Goal: Task Accomplishment & Management: Use online tool/utility

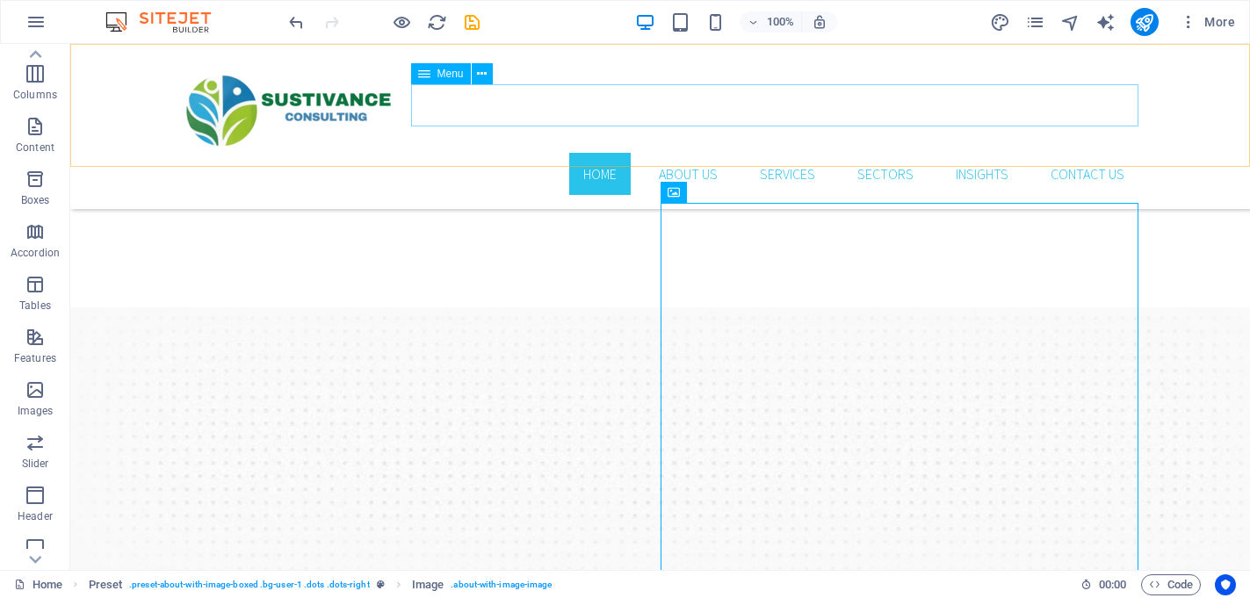
scroll to position [906, 0]
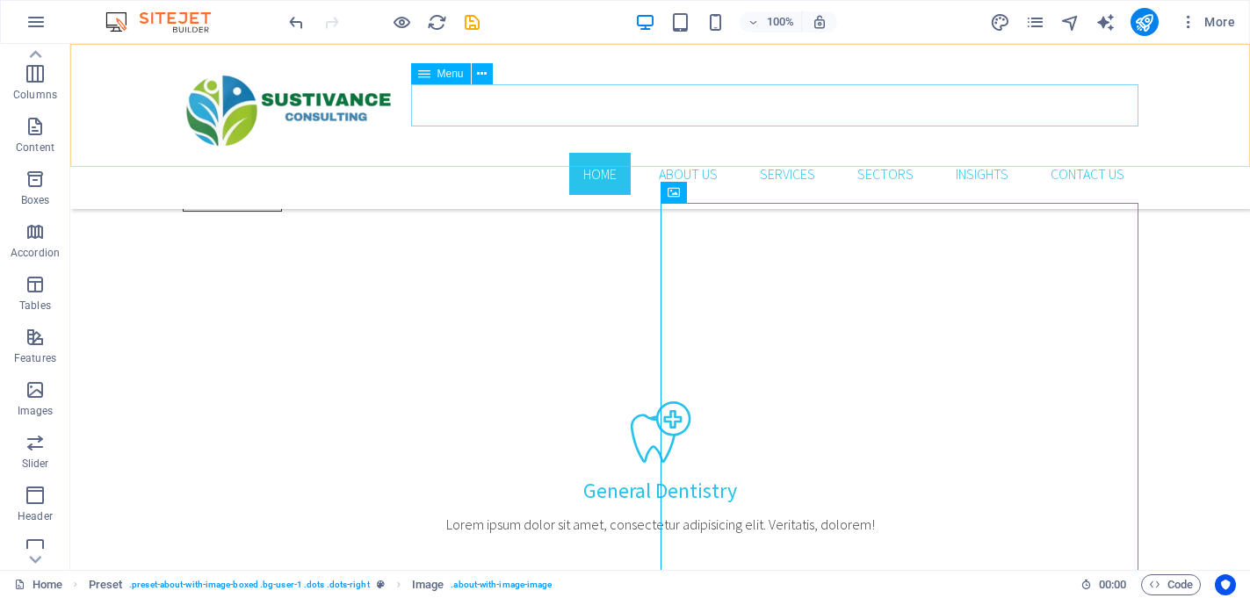
click at [782, 153] on nav "Home About Us Services Sectors Insights Contact us" at bounding box center [660, 174] width 955 height 42
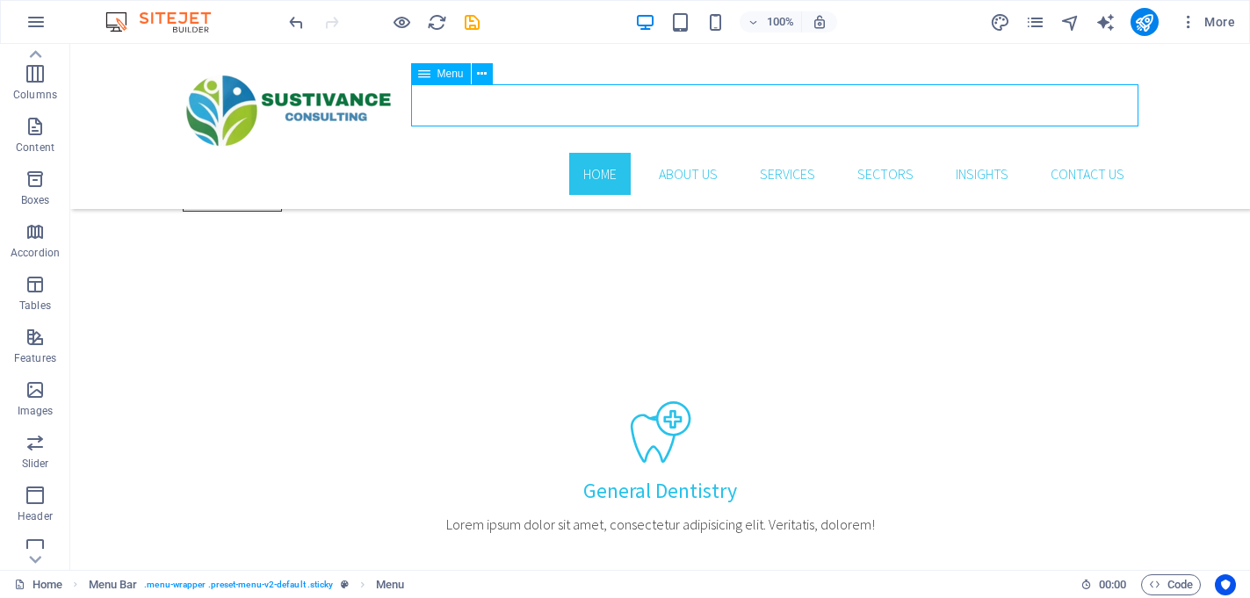
click at [782, 153] on nav "Home About Us Services Sectors Insights Contact us" at bounding box center [660, 174] width 955 height 42
click at [473, 153] on nav "Home About Us Services Sectors Insights Contact us" at bounding box center [660, 174] width 955 height 42
select select
select select "1"
select select
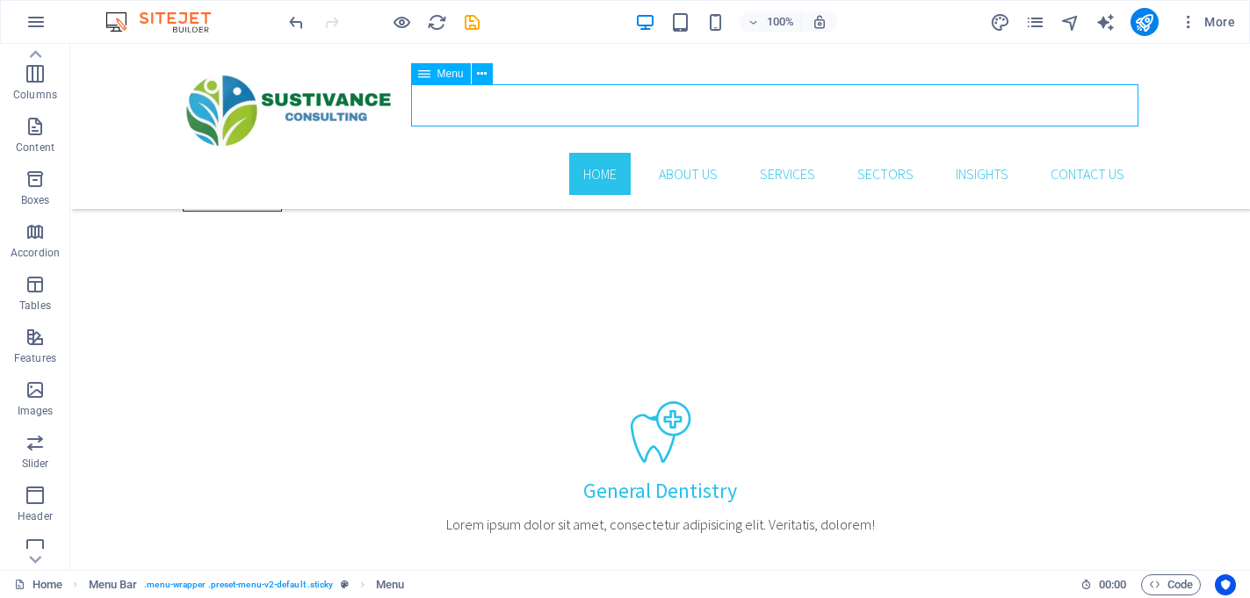
select select "2"
select select
select select "3"
select select
select select "4"
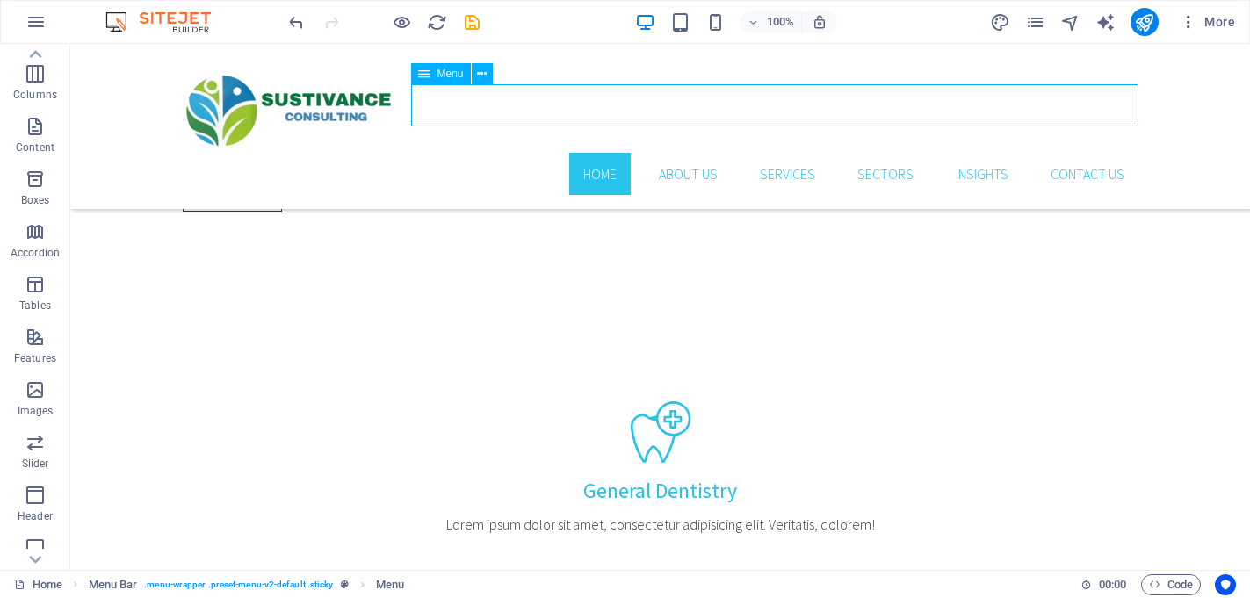
select select
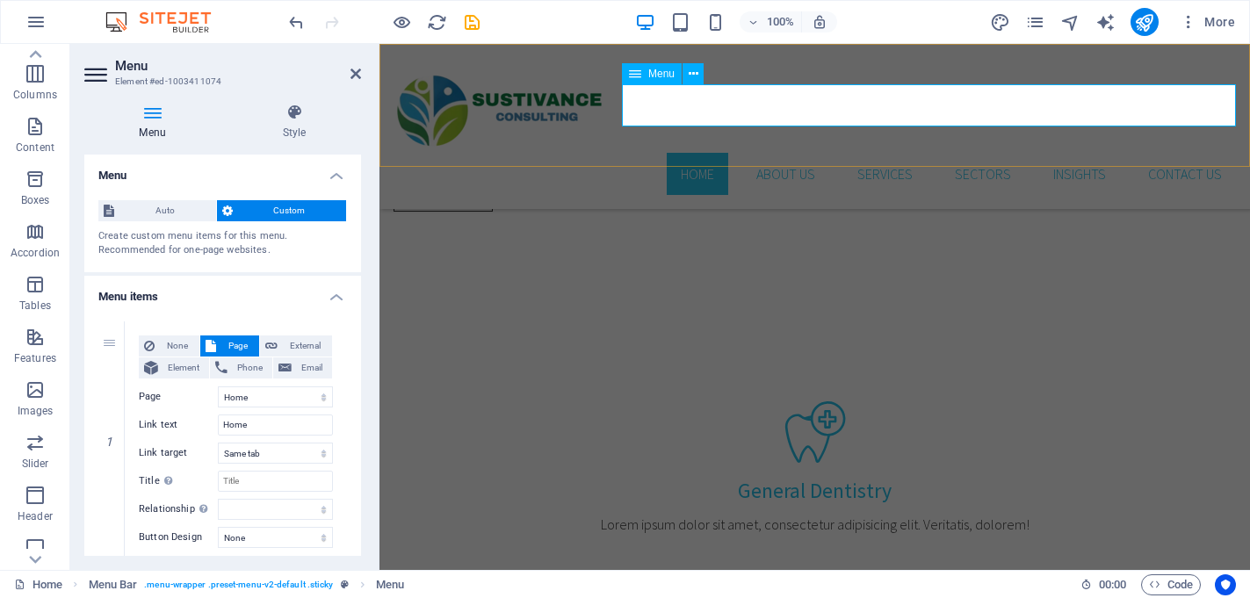
click at [886, 153] on nav "Home About Us Services Sectors Insights Contact us" at bounding box center [814, 174] width 842 height 42
click at [825, 166] on div "Home About Us Services Sectors Insights Contact us Menu" at bounding box center [814, 126] width 870 height 165
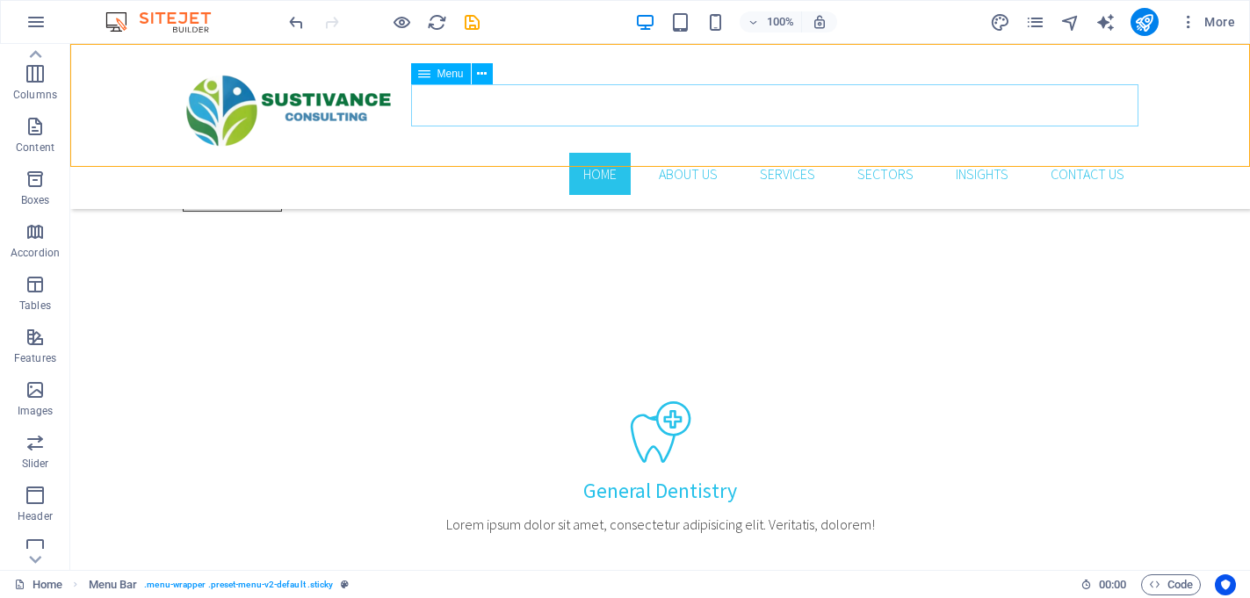
click at [789, 153] on nav "Home About Us Services Sectors Insights Contact us" at bounding box center [660, 174] width 955 height 42
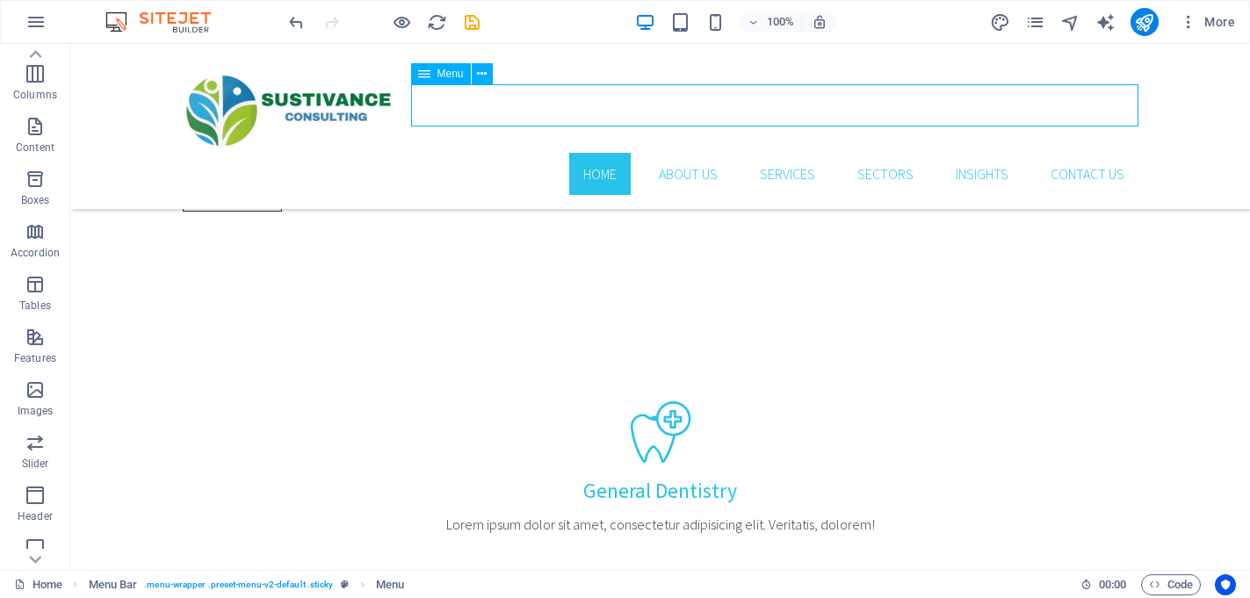
click at [787, 153] on nav "Home About Us Services Sectors Insights Contact us" at bounding box center [660, 174] width 955 height 42
click at [1188, 27] on icon "button" at bounding box center [1188, 22] width 18 height 18
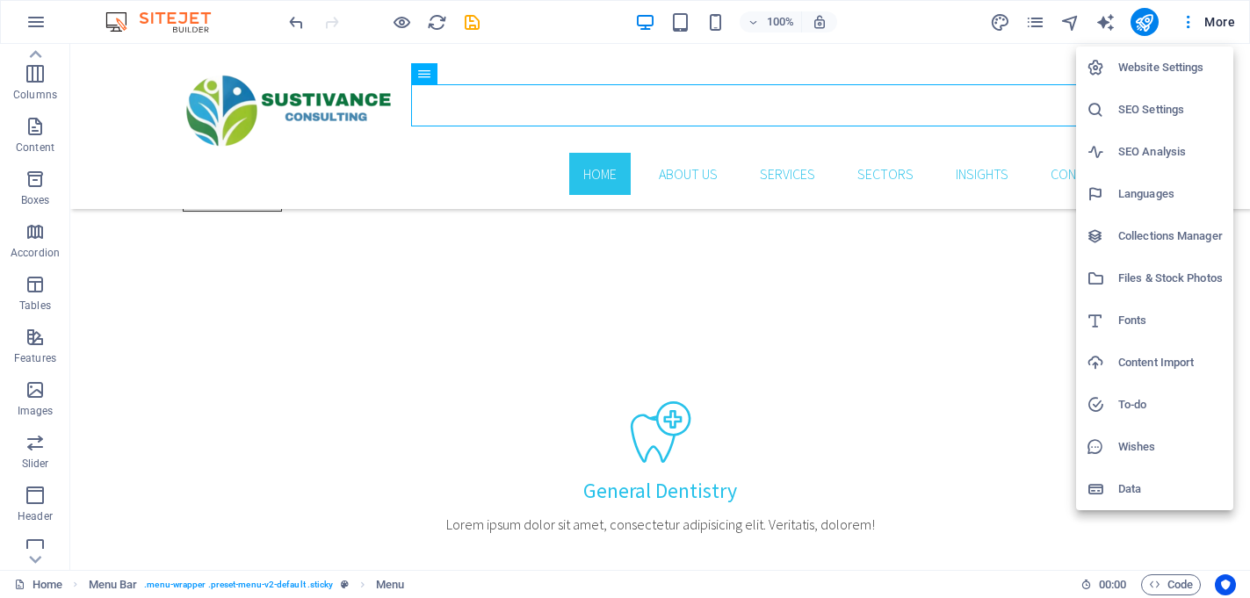
click at [1029, 68] on div at bounding box center [625, 299] width 1250 height 598
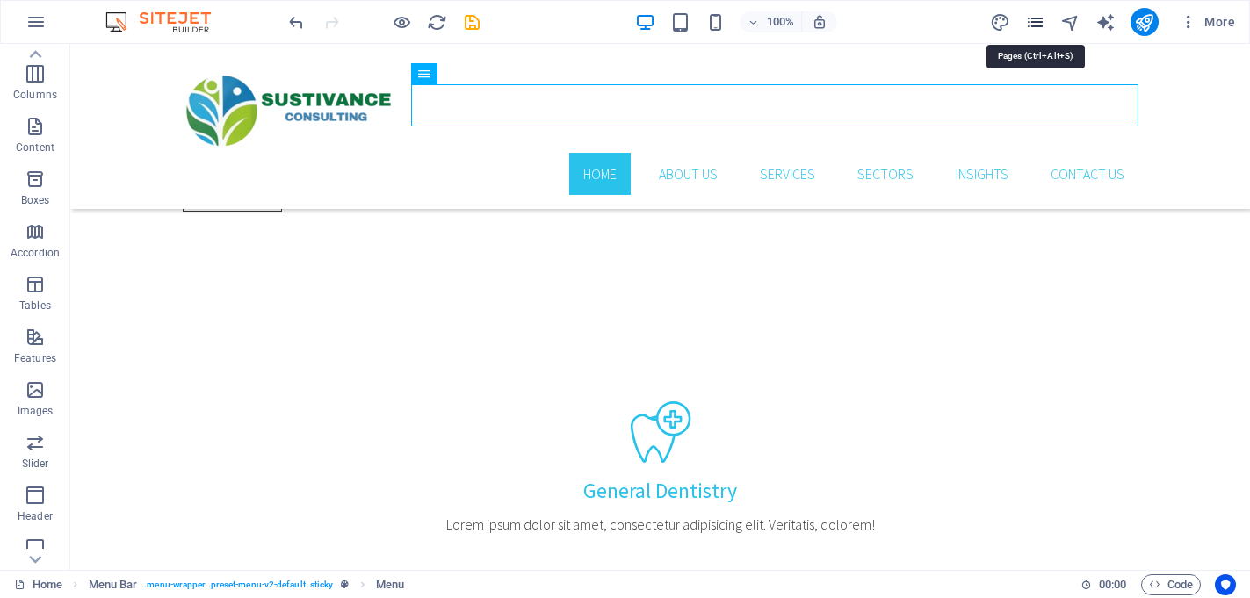
click at [1032, 24] on icon "pages" at bounding box center [1035, 22] width 20 height 20
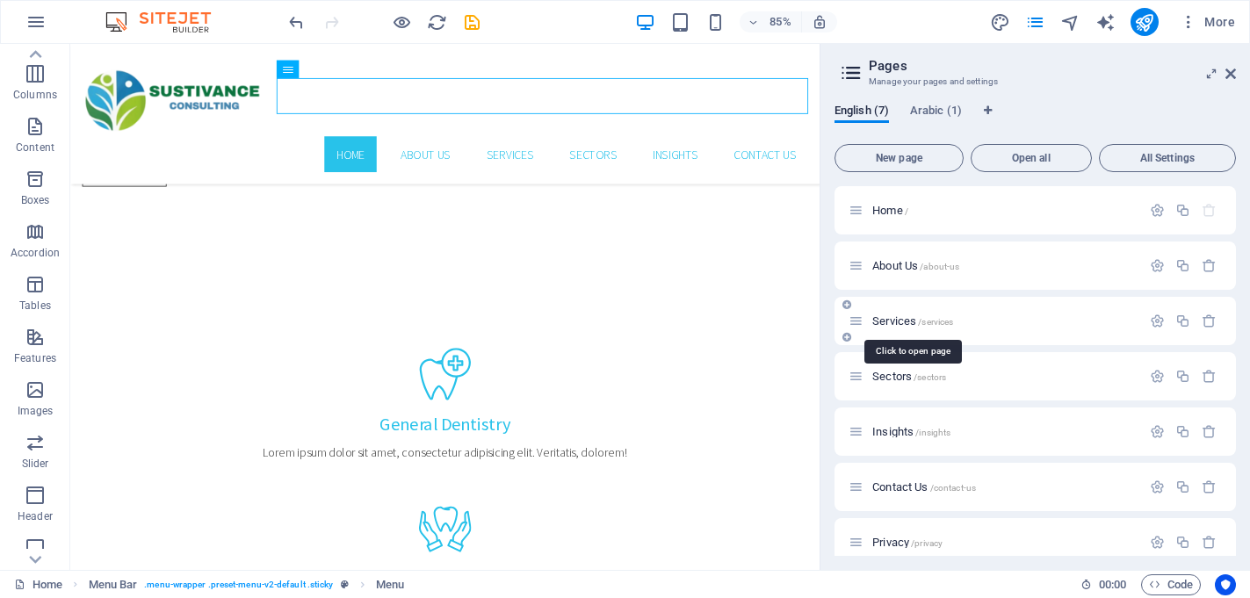
click at [904, 320] on span "Services /services" at bounding box center [912, 320] width 81 height 13
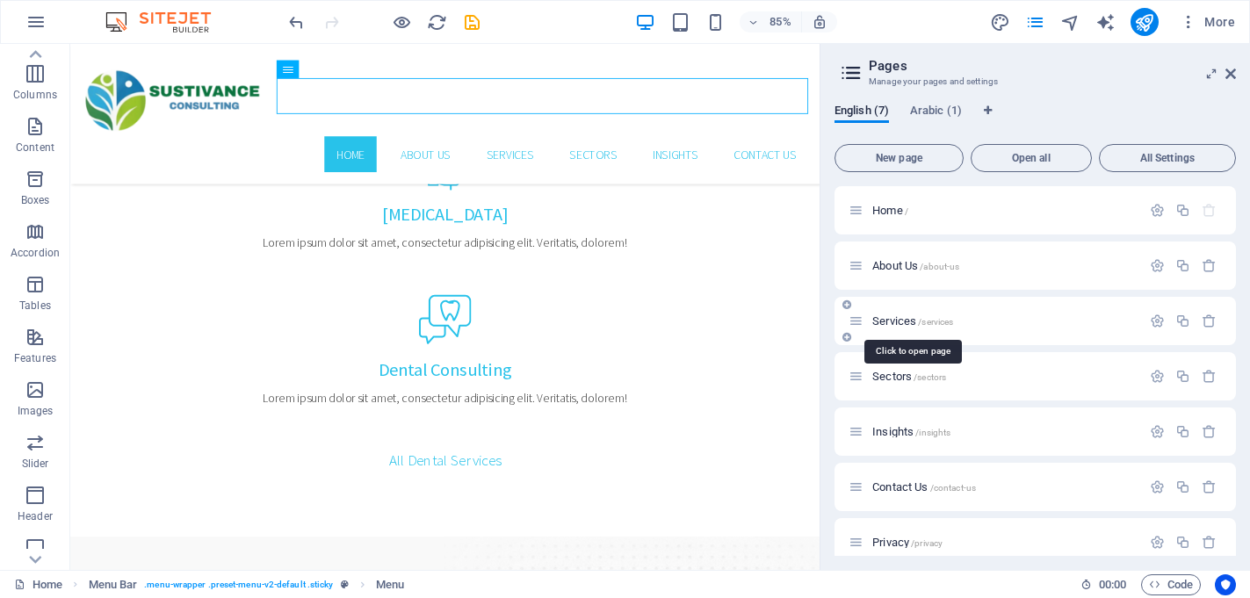
scroll to position [0, 0]
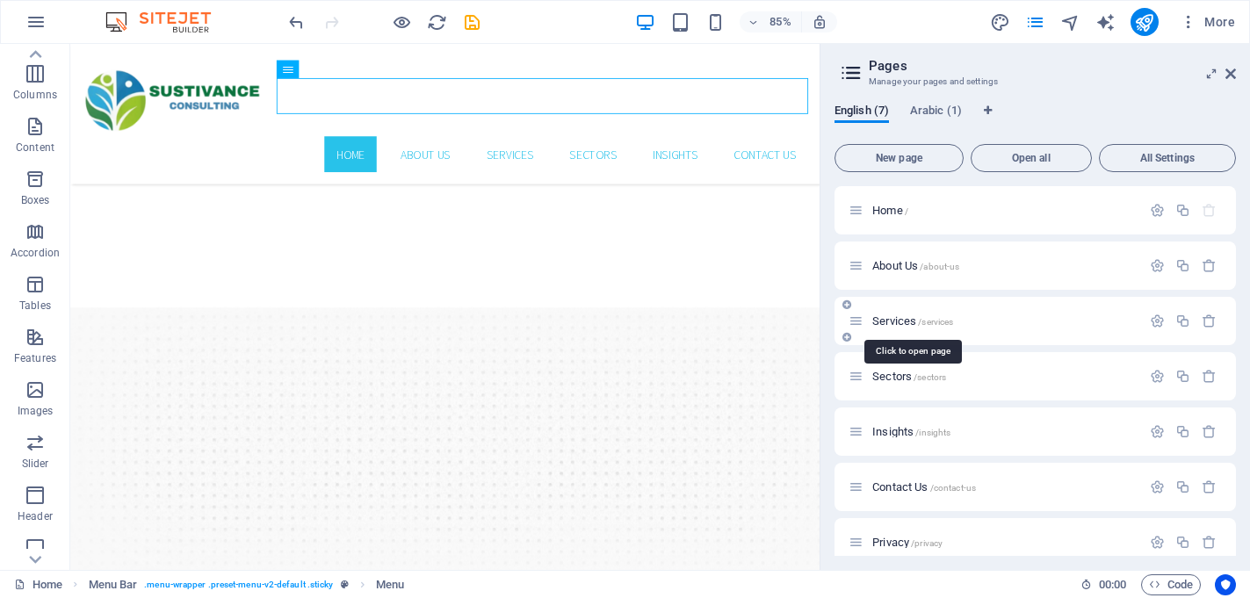
click at [904, 320] on div "Services /services" at bounding box center [1034, 321] width 401 height 48
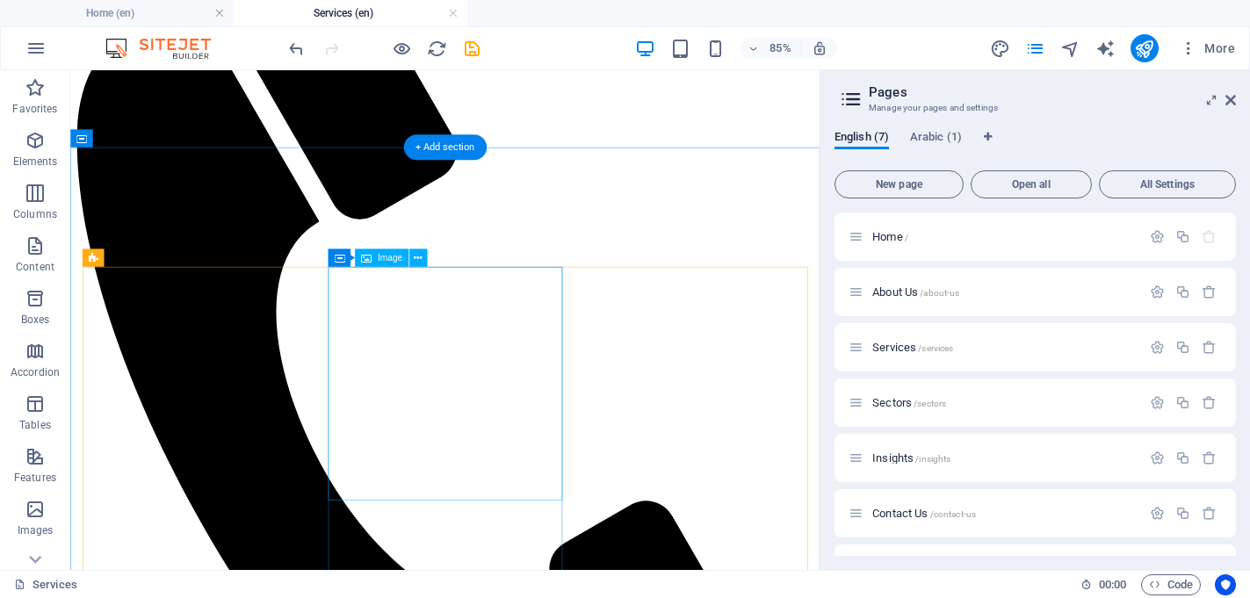
scroll to position [582, 0]
